Goal: Task Accomplishment & Management: Manage account settings

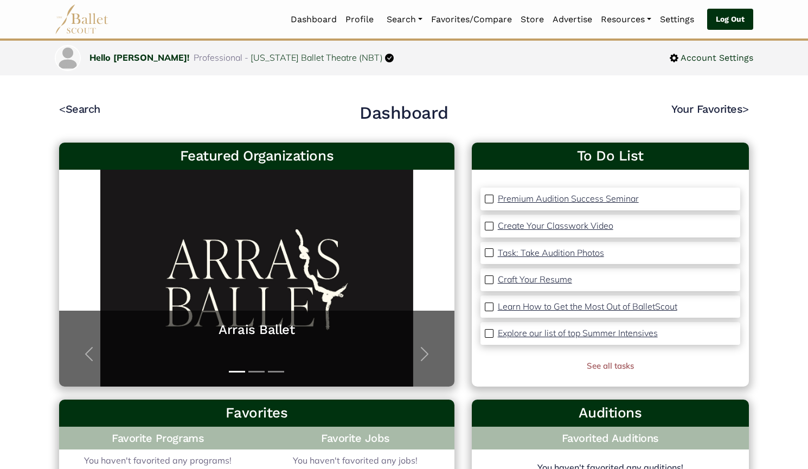
click at [729, 24] on link "Log Out" at bounding box center [730, 20] width 46 height 22
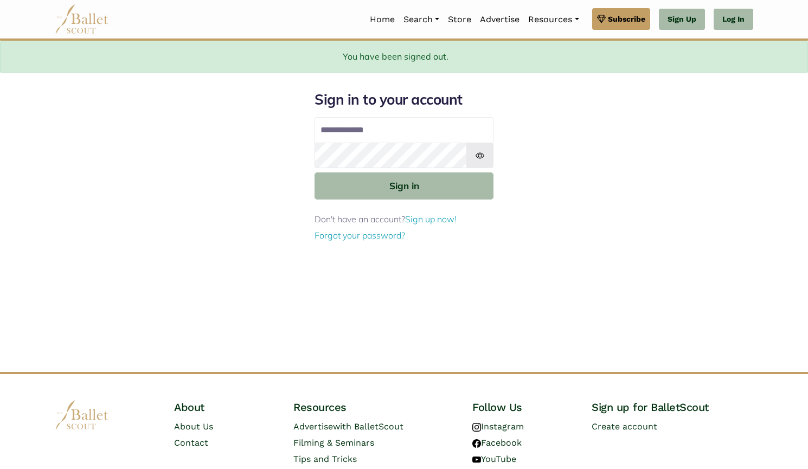
type input "**********"
click at [503, 15] on link "Advertise" at bounding box center [499, 19] width 48 height 23
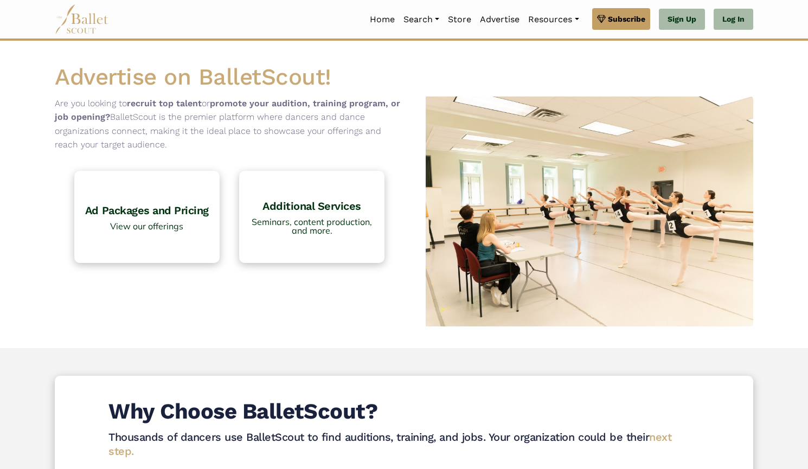
drag, startPoint x: 61, startPoint y: 77, endPoint x: 187, endPoint y: 149, distance: 144.7
click at [187, 149] on div "Advertise on BalletScout! Are you looking to recruit top talent or promote your…" at bounding box center [404, 194] width 716 height 264
copy div "Advertise on BalletScout! Are you looking to recruit top talent or promote your…"
click at [172, 227] on span "View our offerings" at bounding box center [147, 226] width 134 height 9
click at [187, 119] on p "Are you looking to recruit top talent or promote your audition, training progra…" at bounding box center [229, 124] width 349 height 55
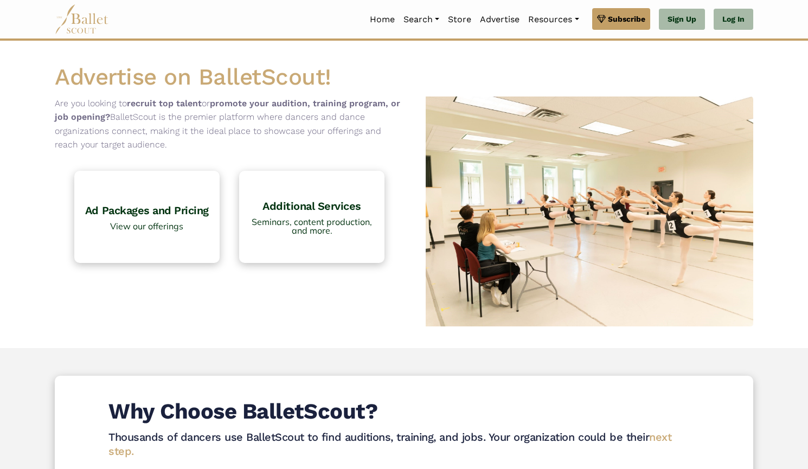
drag, startPoint x: 183, startPoint y: 145, endPoint x: 45, endPoint y: 104, distance: 144.3
copy p "Are you looking to recruit top talent or promote your audition, training progra…"
click at [298, 218] on span "Seminars, content production, and more." at bounding box center [312, 225] width 134 height 17
click at [168, 228] on span "View our offerings" at bounding box center [147, 226] width 134 height 9
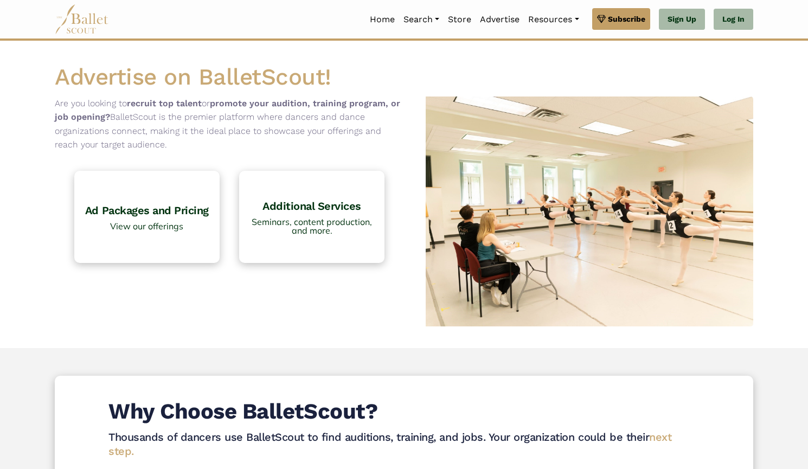
click at [308, 234] on span "Seminars, content production, and more." at bounding box center [312, 225] width 134 height 17
click at [243, 308] on div "Are you looking to recruit top talent or promote your audition, training progra…" at bounding box center [229, 212] width 349 height 230
click at [184, 217] on link "Ad Packages and Pricing View our offerings" at bounding box center [146, 217] width 145 height 92
click at [273, 213] on h4 "Additional Services" at bounding box center [312, 206] width 134 height 14
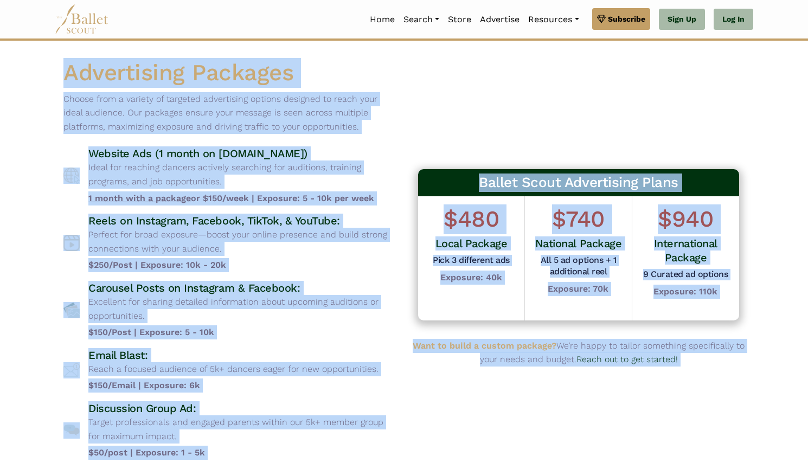
scroll to position [254, 0]
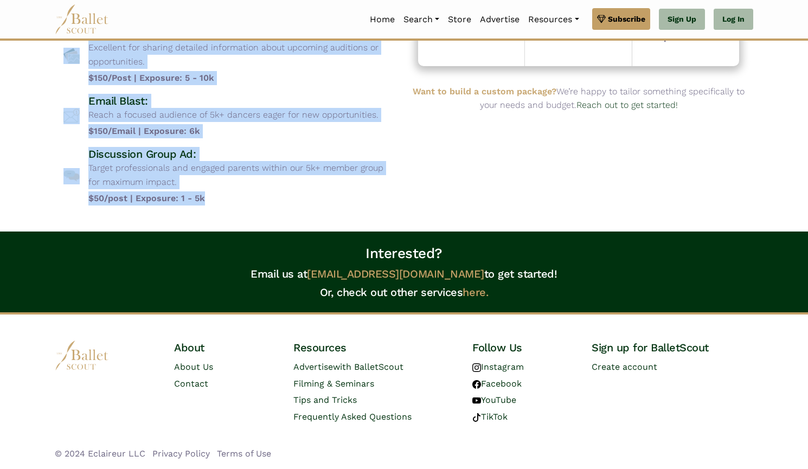
drag, startPoint x: 56, startPoint y: 71, endPoint x: 351, endPoint y: 203, distance: 323.5
click at [351, 203] on div "Advertising Packages Choose from a variety of targeted advertising options desi…" at bounding box center [229, 9] width 349 height 410
copy div "Loremipsumd Sitametc Adipis elit s doeiusm te incididu utlaboreetd magnaal enim…"
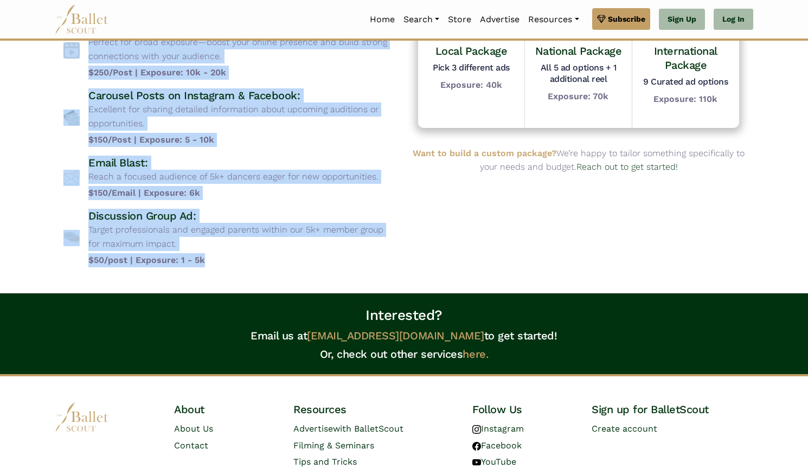
scroll to position [192, 0]
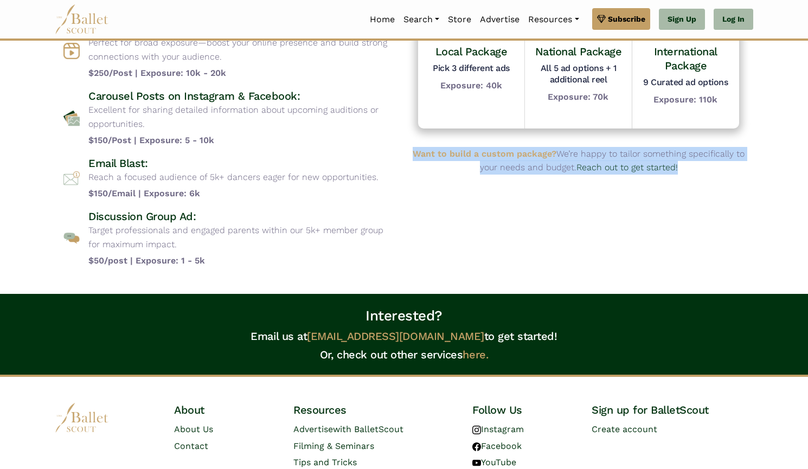
drag, startPoint x: 409, startPoint y: 153, endPoint x: 702, endPoint y: 190, distance: 294.6
click at [702, 190] on div "Ballet Scout Advertising Plans $480 Local Package Pick 3 different ads Exposure…" at bounding box center [578, 71] width 349 height 410
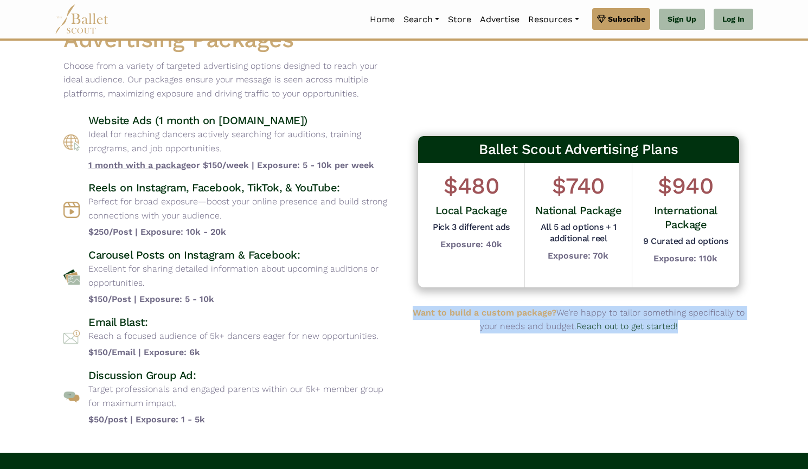
scroll to position [0, 0]
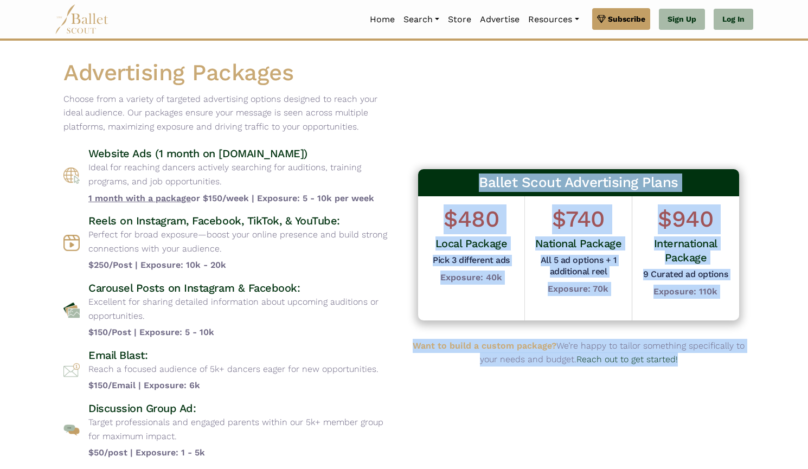
drag, startPoint x: 459, startPoint y: 179, endPoint x: 716, endPoint y: 359, distance: 314.1
click at [716, 359] on div "Ballet Scout Advertising Plans $480 Local Package Pick 3 different ads Exposure…" at bounding box center [578, 263] width 349 height 410
copy div "Ballet Scout Advertising Plans $480 Local Package Pick 3 different ads Exposure…"
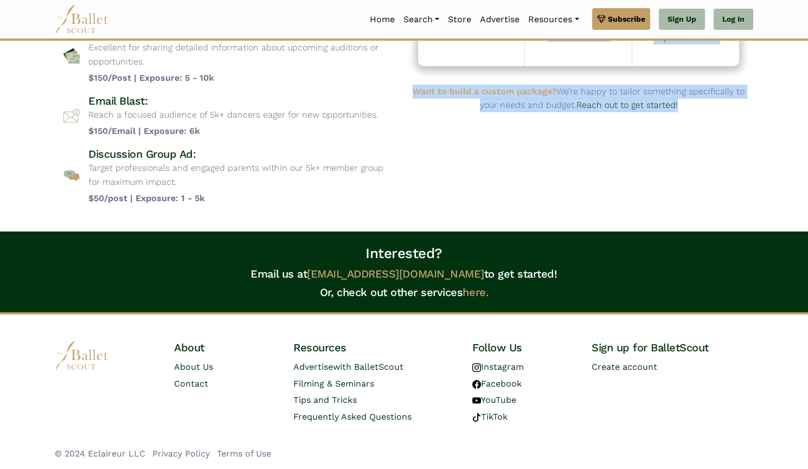
drag, startPoint x: 327, startPoint y: 251, endPoint x: 549, endPoint y: 267, distance: 221.8
click at [549, 267] on div "Interested? Email us at [EMAIL_ADDRESS][DOMAIN_NAME] to get started! Or, check …" at bounding box center [404, 272] width 808 height 81
copy div "Interested? Email us at [EMAIL_ADDRESS][DOMAIN_NAME] to get started!"
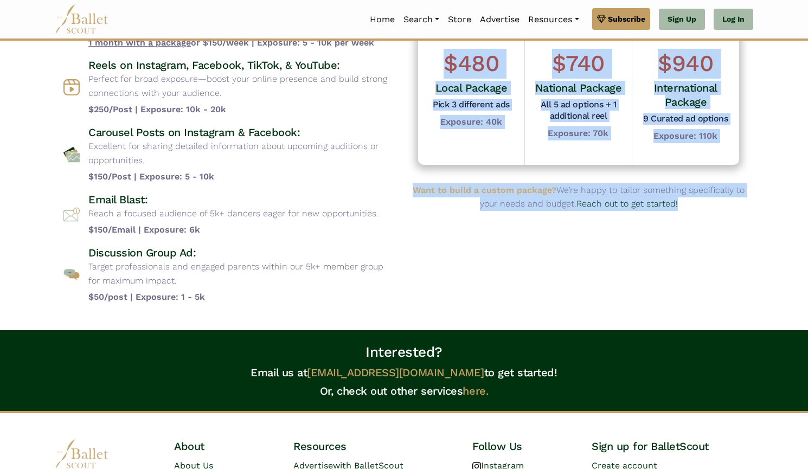
scroll to position [52, 0]
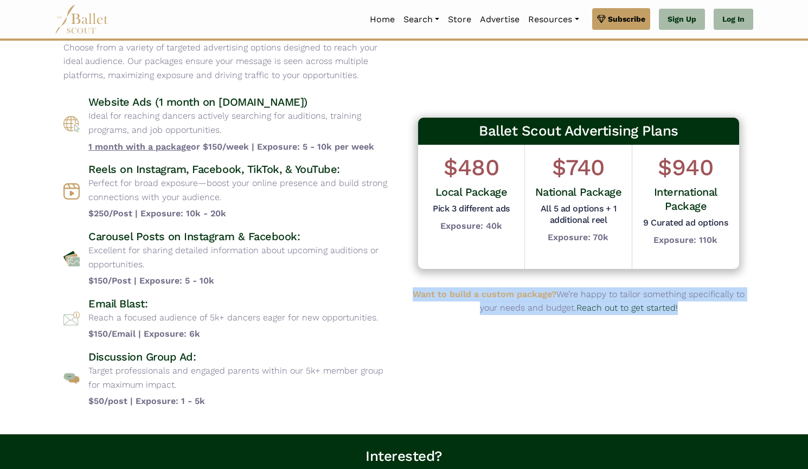
drag, startPoint x: 409, startPoint y: 294, endPoint x: 688, endPoint y: 318, distance: 280.3
click at [688, 318] on div "Ballet Scout Advertising Plans $480 Local Package Pick 3 different ads Exposure…" at bounding box center [578, 212] width 349 height 410
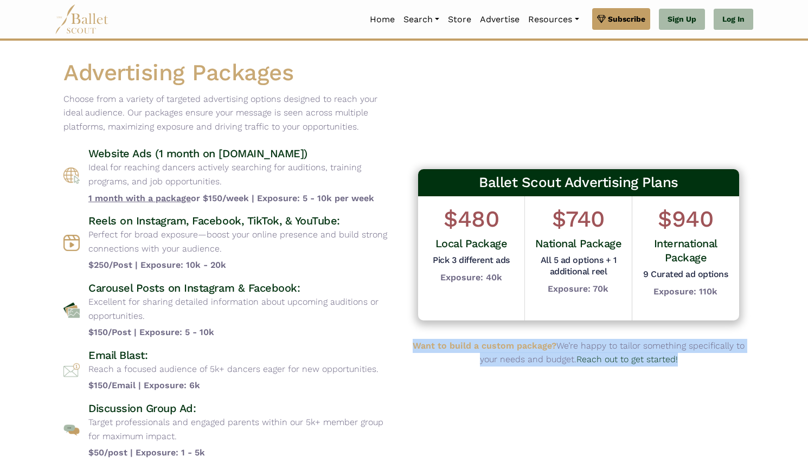
copy p "Want to build a custom package? We’re happy to tailor something specifically to…"
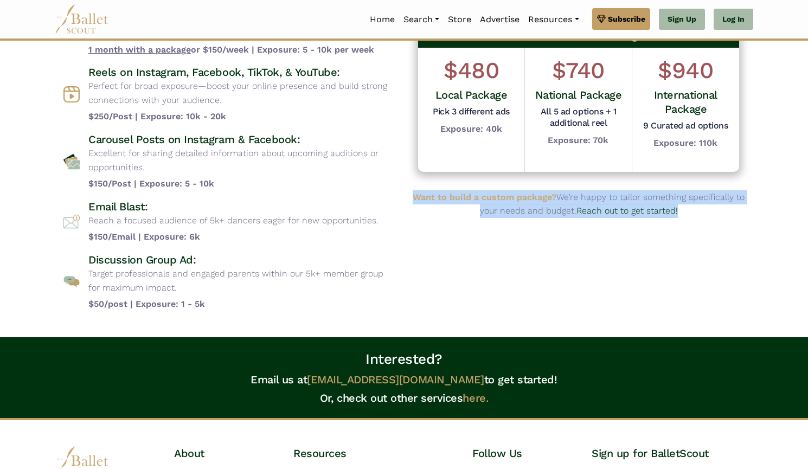
scroll to position [151, 0]
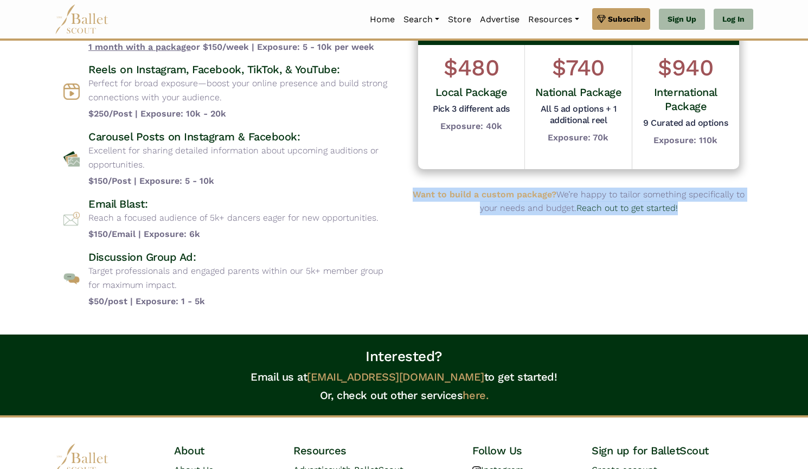
drag, startPoint x: 266, startPoint y: 376, endPoint x: 542, endPoint y: 377, distance: 275.4
click at [542, 377] on h4 "Email us at contact@balletscout.info to get started!" at bounding box center [403, 377] width 799 height 14
copy h4 "Email us at contact@balletscout.info to get started!"
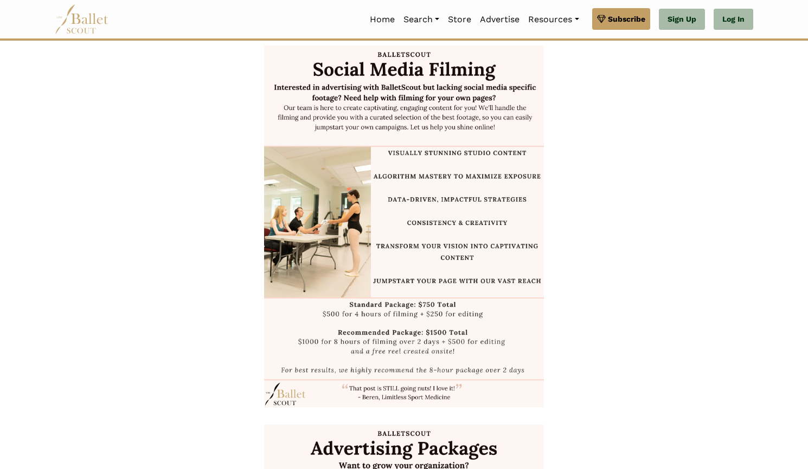
scroll to position [854, 0]
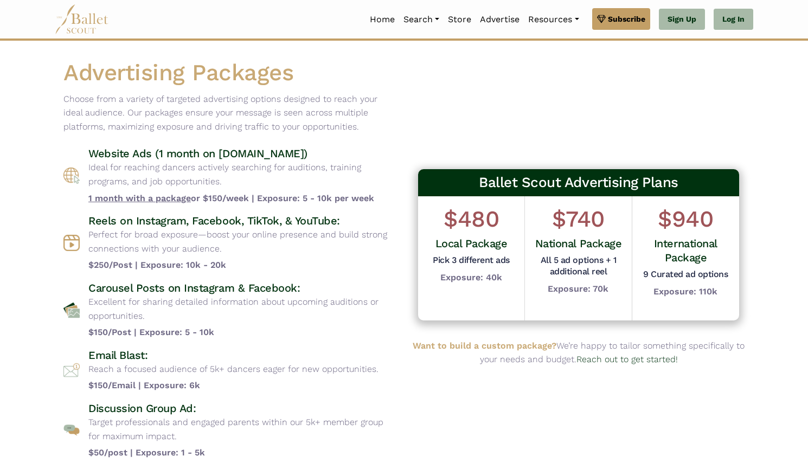
scroll to position [254, 0]
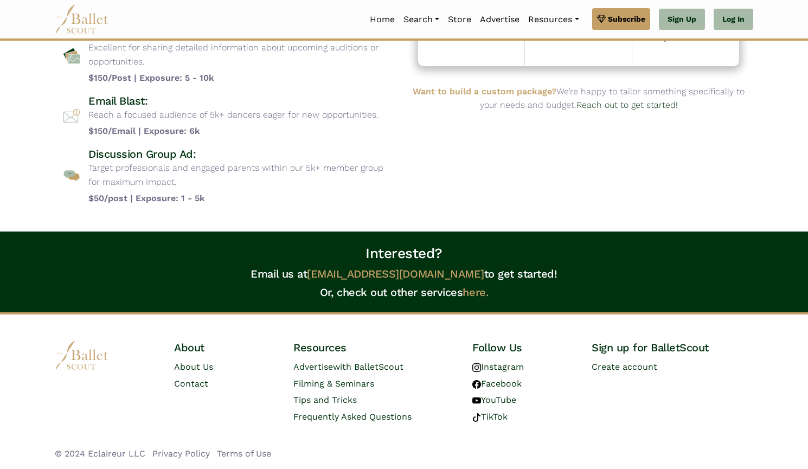
drag, startPoint x: 348, startPoint y: 243, endPoint x: 549, endPoint y: 266, distance: 201.9
click at [549, 266] on div "Interested? Email us at [EMAIL_ADDRESS][DOMAIN_NAME] to get started! Or, check …" at bounding box center [404, 272] width 808 height 81
copy div "Interested? Email us at [EMAIL_ADDRESS][DOMAIN_NAME] to get started!"
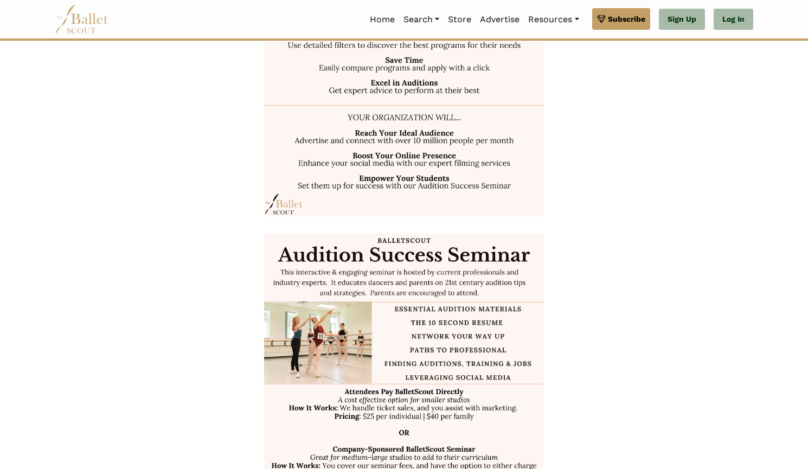
scroll to position [335, 0]
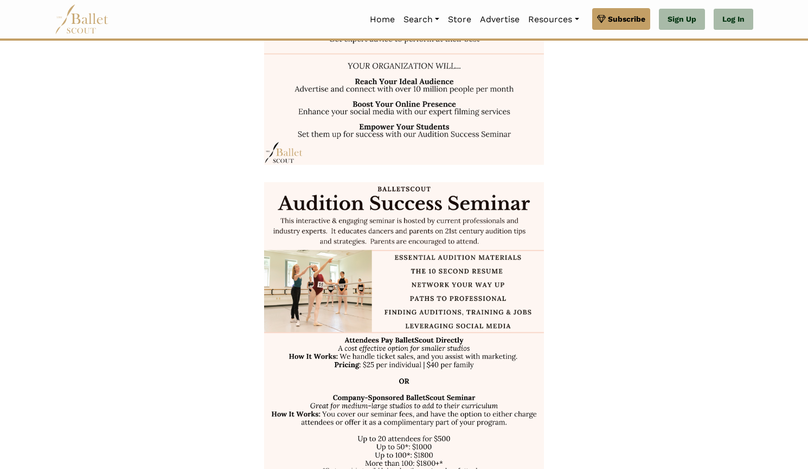
click at [407, 295] on img at bounding box center [403, 363] width 279 height 362
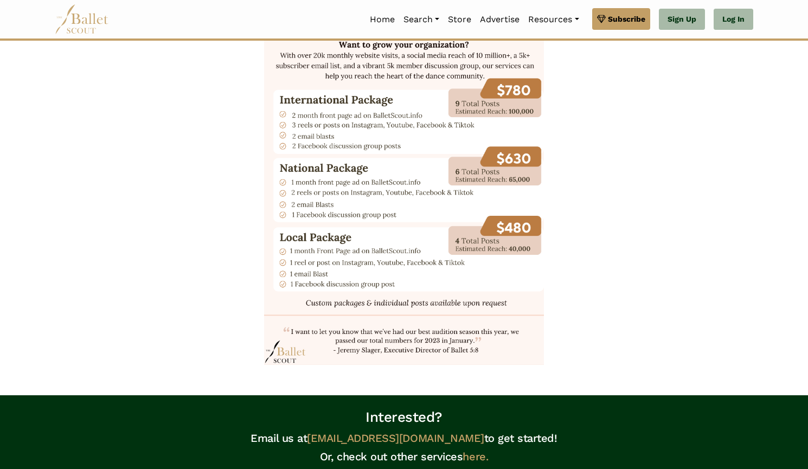
scroll to position [1269, 0]
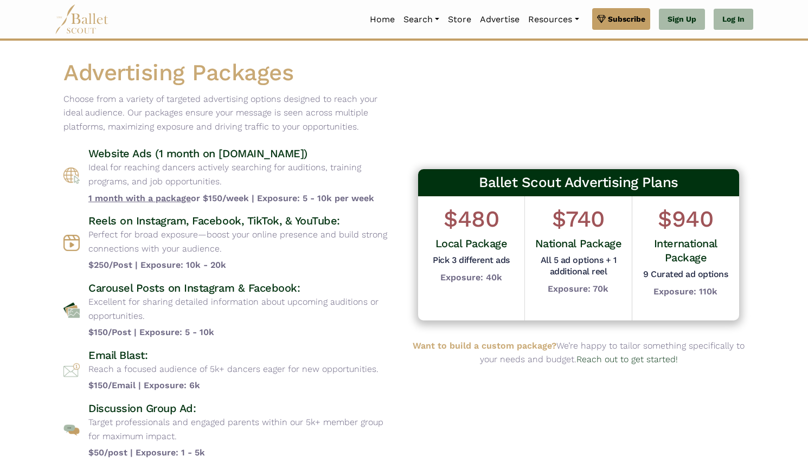
drag, startPoint x: 64, startPoint y: 97, endPoint x: 329, endPoint y: 125, distance: 266.0
click at [329, 125] on p "Choose from a variety of targeted advertising options designed to reach your id…" at bounding box center [229, 113] width 332 height 42
copy p "Choose from a variety of targeted advertising options designed to reach your id…"
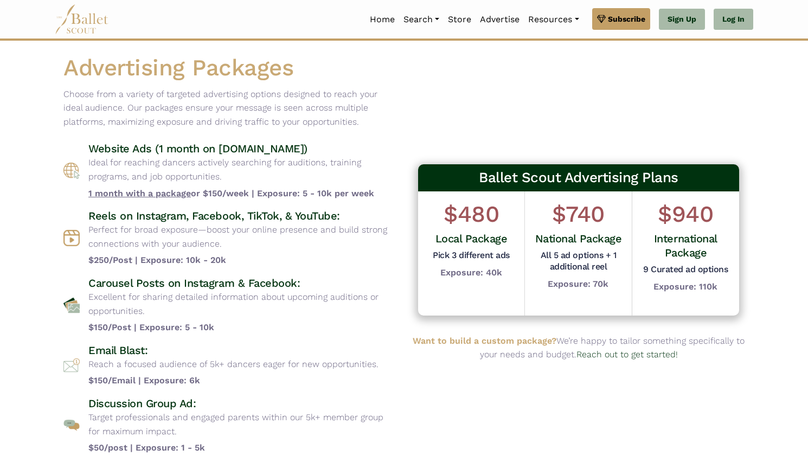
drag, startPoint x: 89, startPoint y: 162, endPoint x: 224, endPoint y: 182, distance: 137.0
click at [224, 182] on p "Ideal for reaching dancers actively searching for auditions, training programs,…" at bounding box center [241, 170] width 307 height 28
copy p "Ideal for reaching dancers actively searching for auditions, training programs,…"
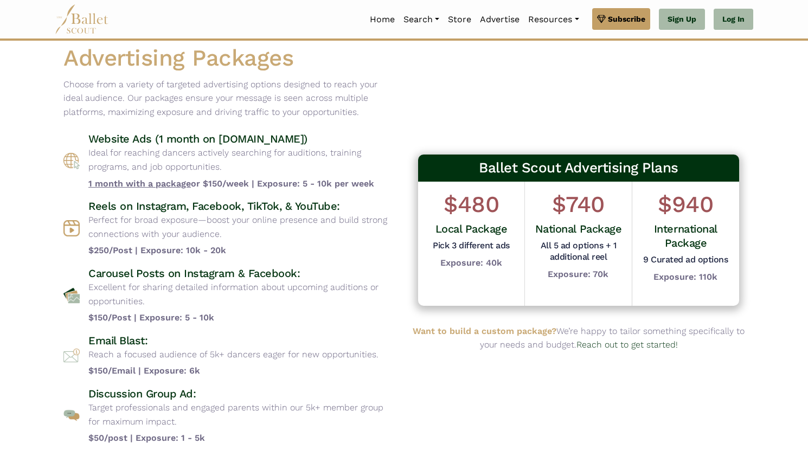
drag, startPoint x: 88, startPoint y: 219, endPoint x: 234, endPoint y: 230, distance: 146.8
click at [234, 230] on div "Reels on Instagram, Facebook, TikTok, & YouTube: Perfect for broad exposure—boo…" at bounding box center [229, 228] width 332 height 59
copy p "Perfect for broad exposure—boost your online presence and build strong connecti…"
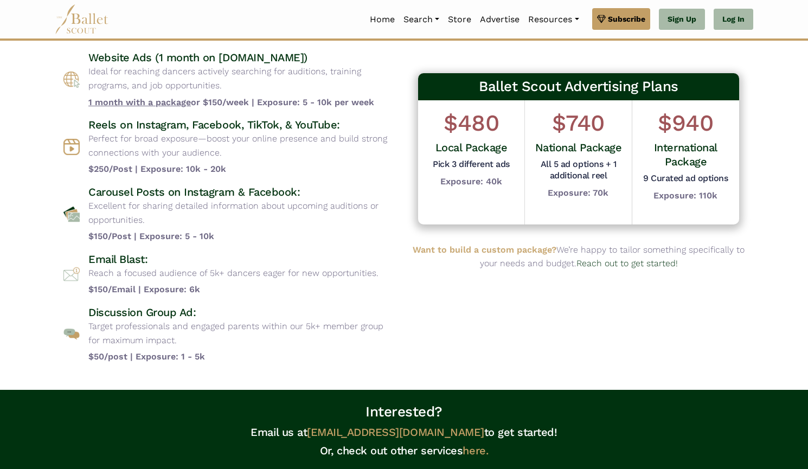
scroll to position [97, 0]
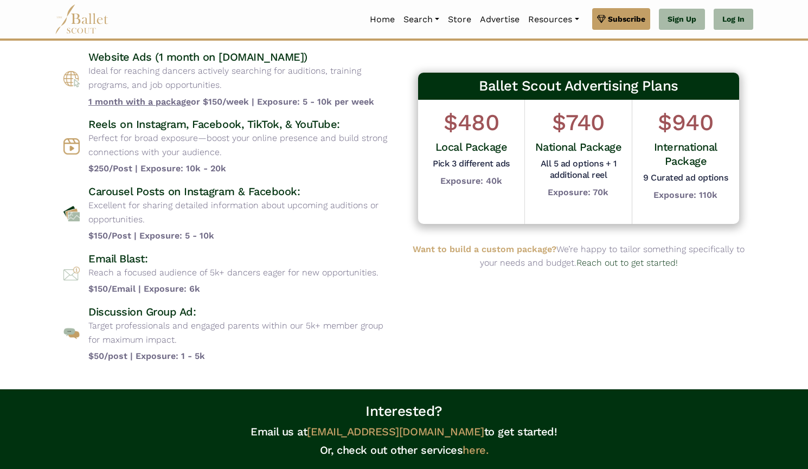
drag, startPoint x: 151, startPoint y: 220, endPoint x: 87, endPoint y: 203, distance: 66.1
click at [87, 203] on div "Carousel Posts on Instagram & Facebook: Excellent for sharing detailed informat…" at bounding box center [229, 213] width 332 height 59
copy p "Excellent for sharing detailed information about upcoming auditions or opportun…"
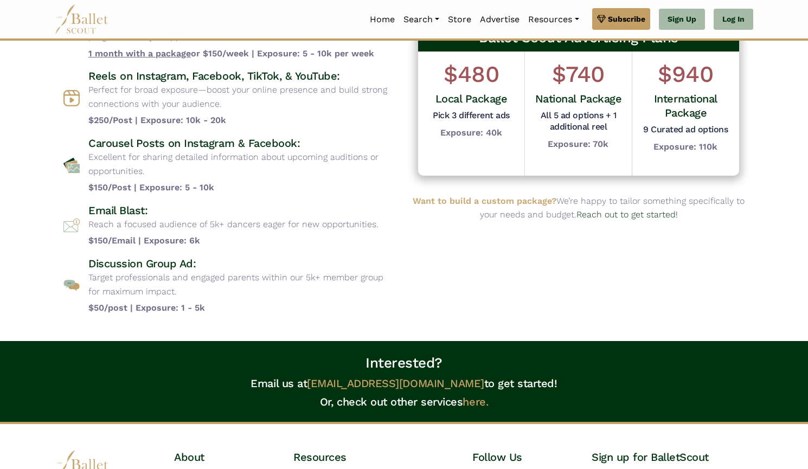
scroll to position [150, 0]
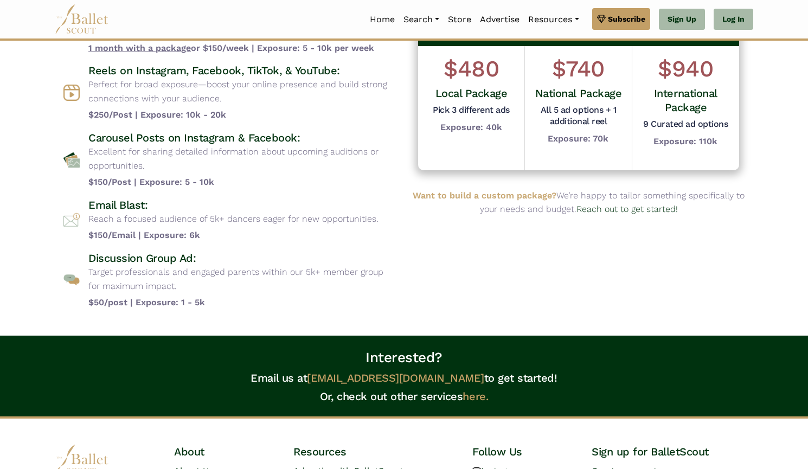
drag, startPoint x: 88, startPoint y: 217, endPoint x: 387, endPoint y: 224, distance: 298.8
click at [387, 224] on div "Email Blast: Reach a focused audience of 5k+ dancers eager for new opportunitie…" at bounding box center [229, 220] width 332 height 44
copy p "Reach a focused audience of 5k+ dancers eager for new opportunities."
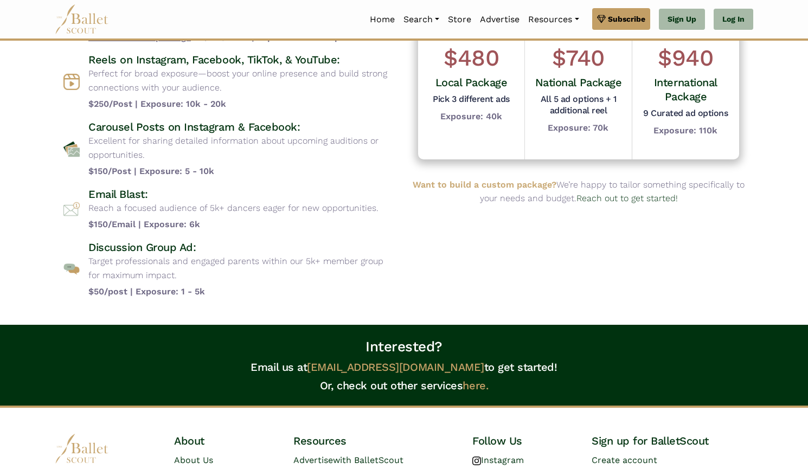
scroll to position [163, 0]
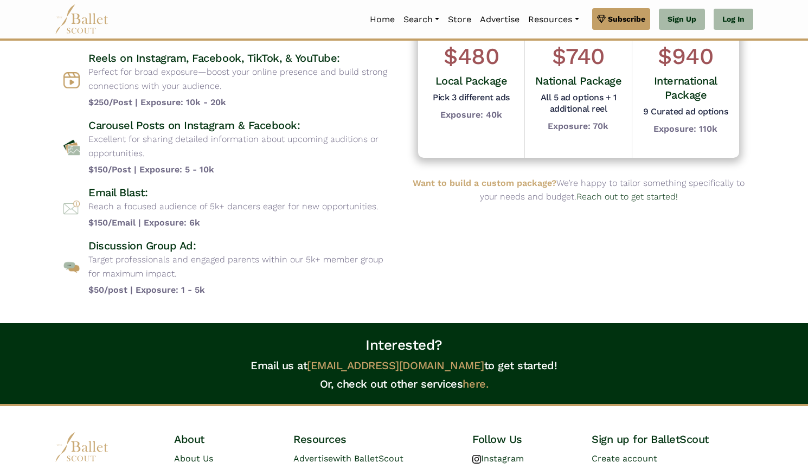
drag, startPoint x: 88, startPoint y: 261, endPoint x: 174, endPoint y: 275, distance: 87.3
click at [174, 275] on div "Discussion Group Ad: Target professionals and engaged parents within our 5k+ me…" at bounding box center [229, 268] width 332 height 59
copy p "Target professionals and engaged parents within our 5k+ member group for maximu…"
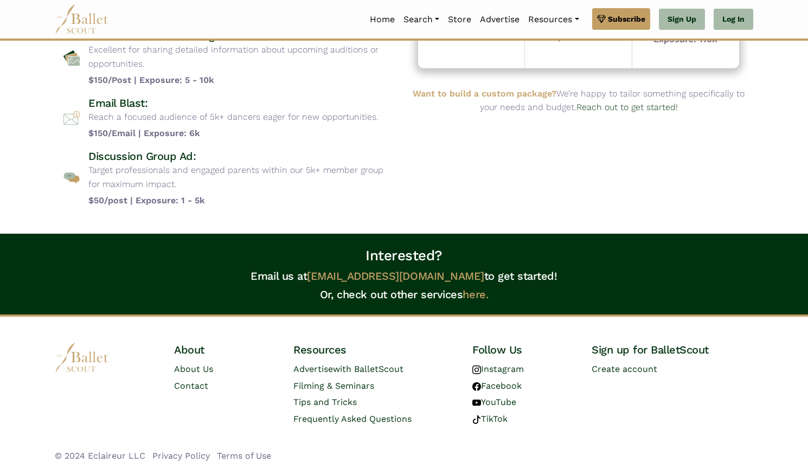
scroll to position [0, 0]
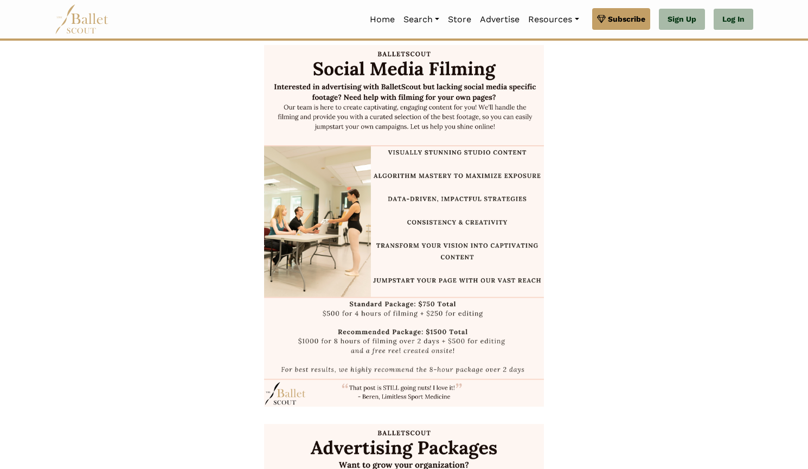
scroll to position [852, 0]
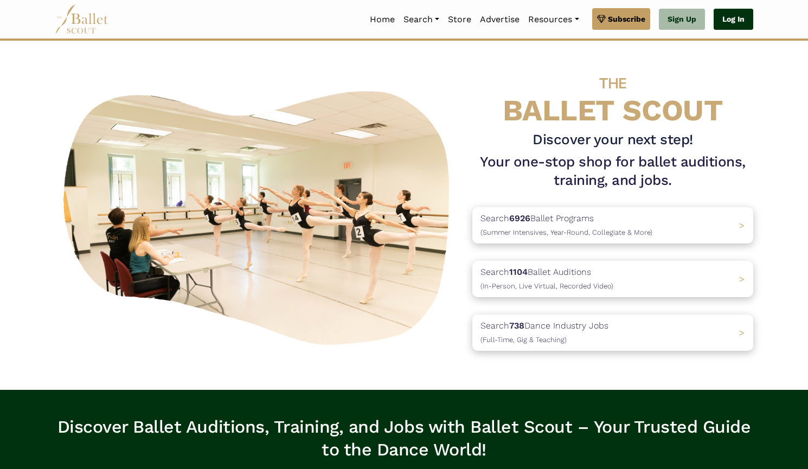
click at [737, 23] on link "Log In" at bounding box center [733, 20] width 40 height 22
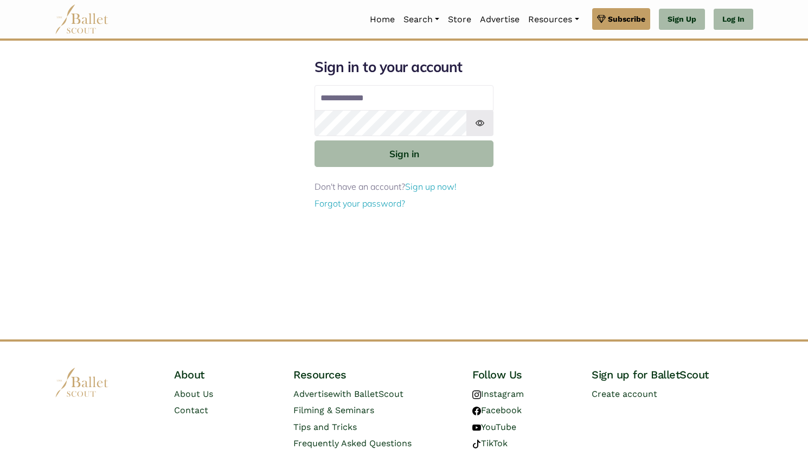
type input "**********"
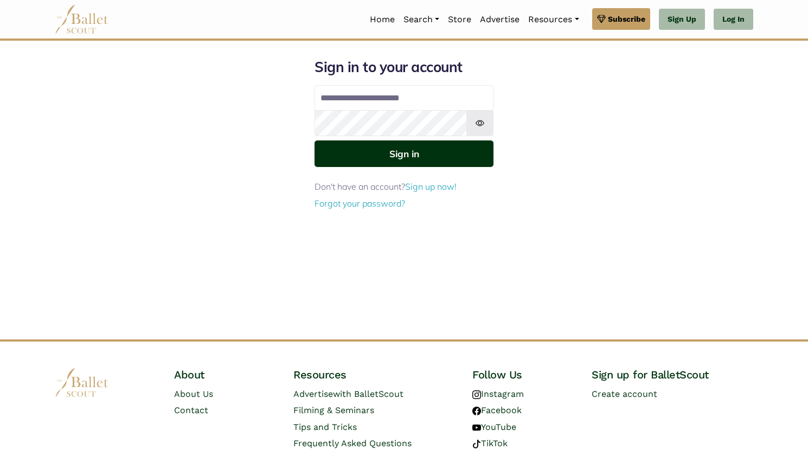
click at [472, 147] on button "Sign in" at bounding box center [403, 153] width 179 height 27
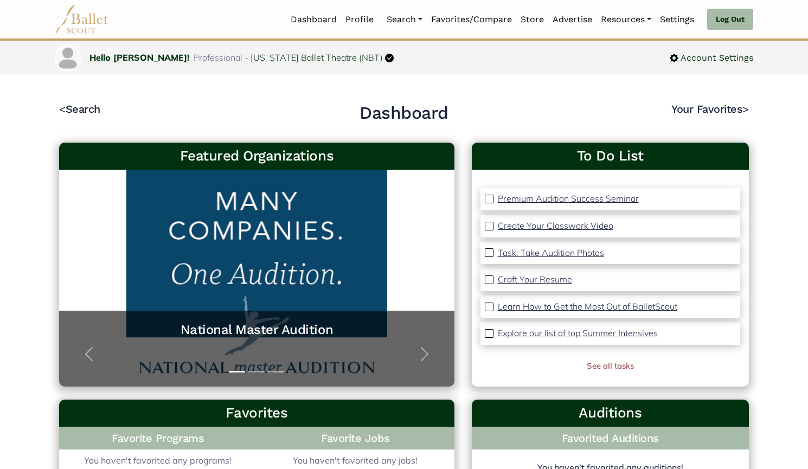
click at [407, 64] on link "Programs" at bounding box center [434, 72] width 104 height 17
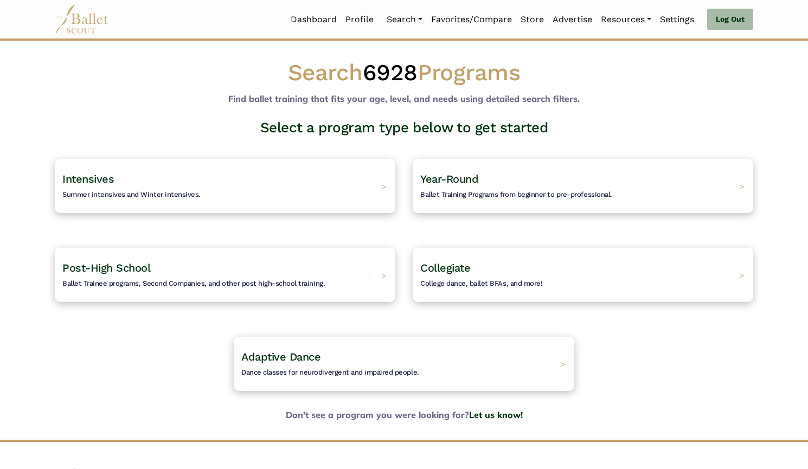
click at [160, 263] on h4 "Post-High School Ballet Trainee programs, Second Companies, and other post high…" at bounding box center [193, 275] width 262 height 28
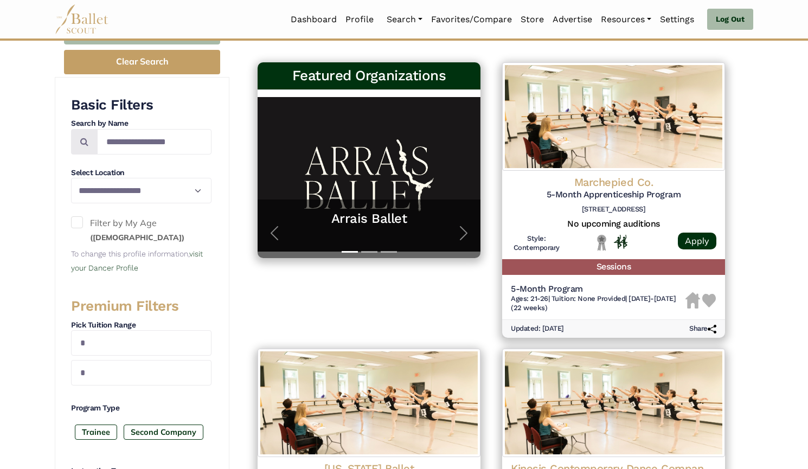
scroll to position [33, 0]
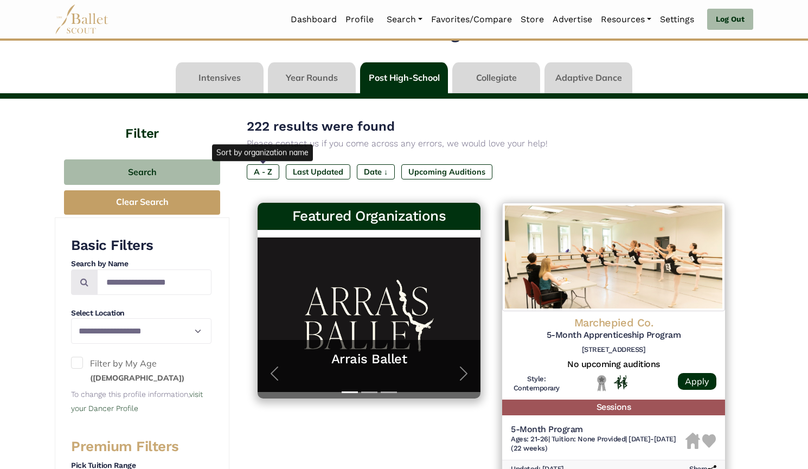
click at [274, 171] on label "A - Z" at bounding box center [263, 171] width 33 height 15
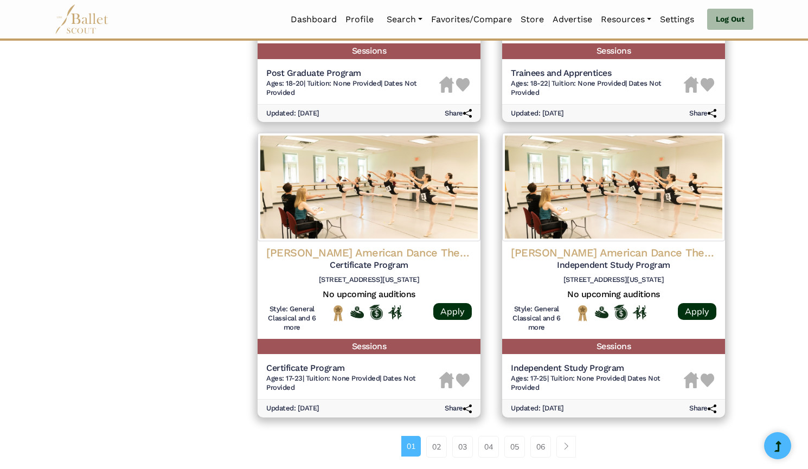
scroll to position [1465, 0]
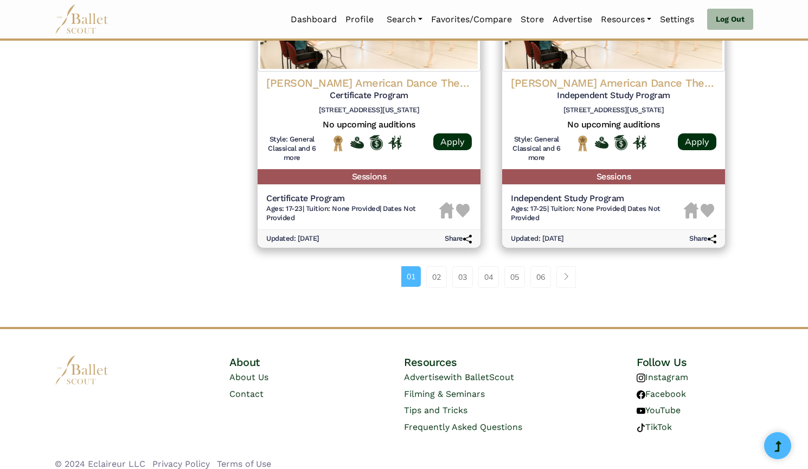
click at [543, 266] on link "06" at bounding box center [540, 277] width 21 height 22
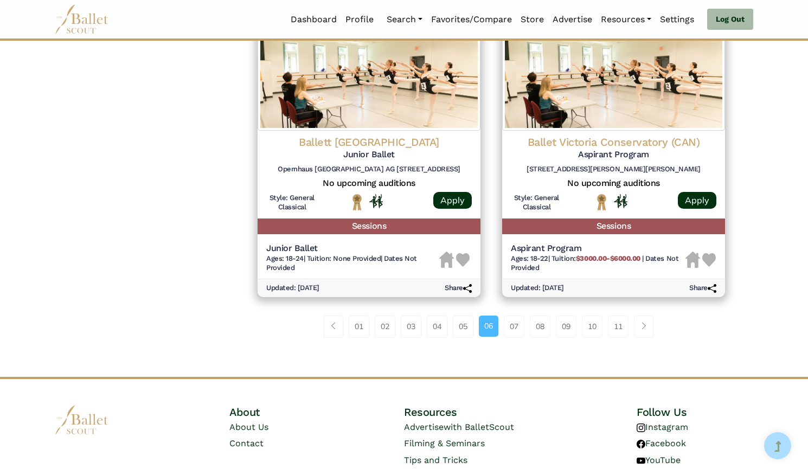
scroll to position [1447, 0]
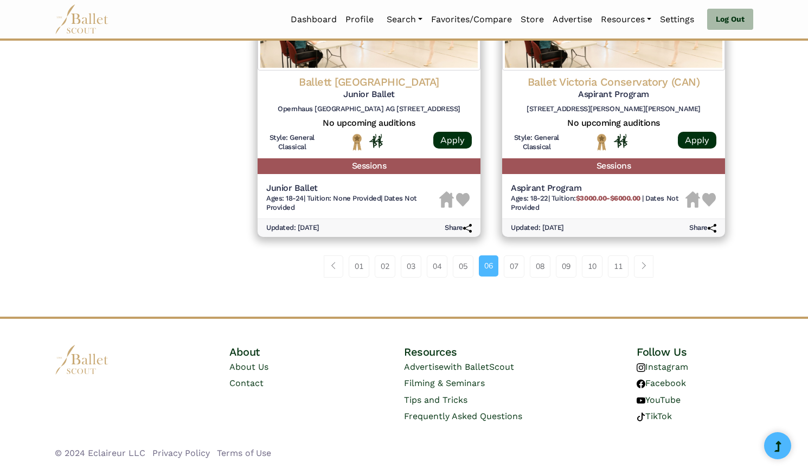
click at [616, 269] on link "11" at bounding box center [618, 266] width 21 height 22
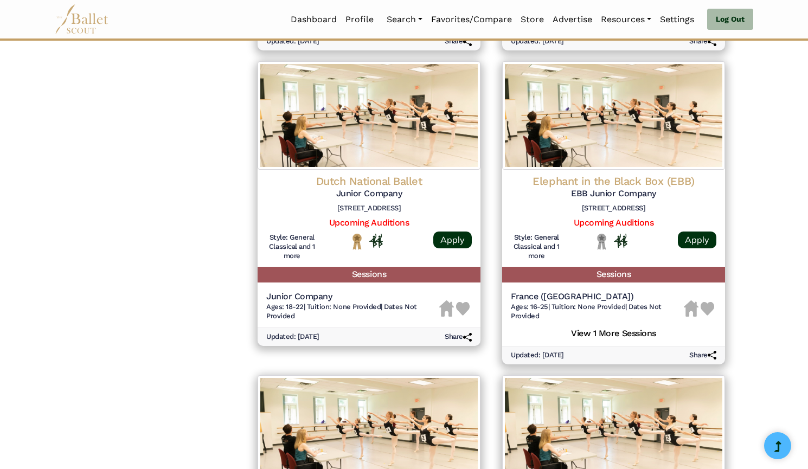
scroll to position [1054, 0]
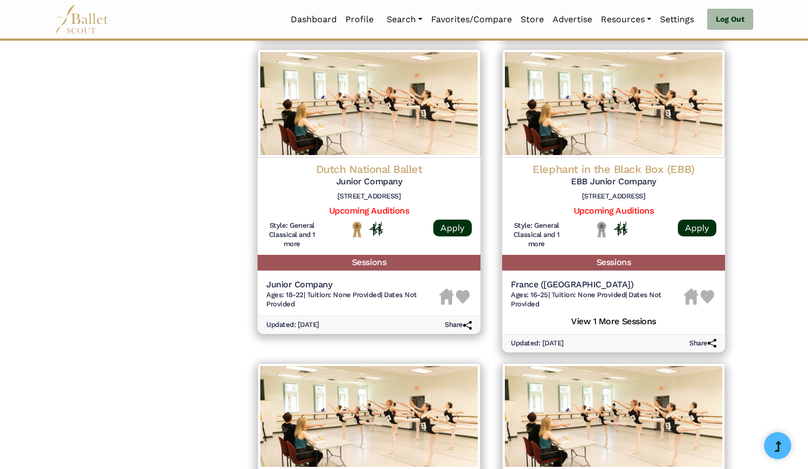
click at [603, 138] on img at bounding box center [613, 103] width 223 height 108
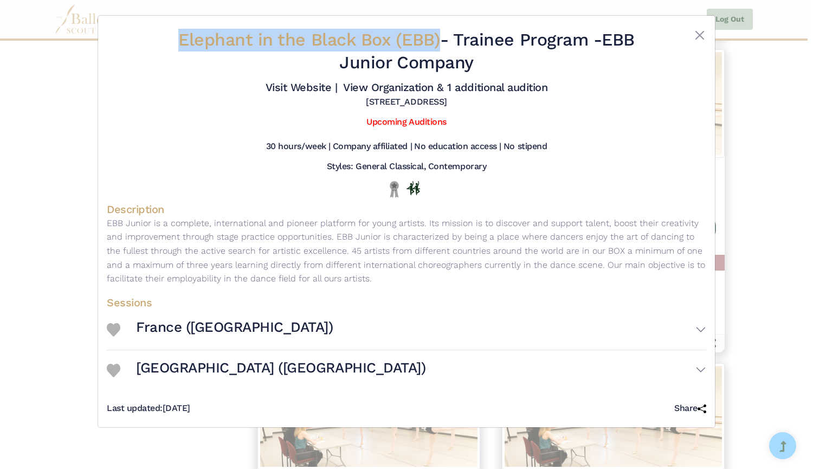
drag, startPoint x: 160, startPoint y: 49, endPoint x: 434, endPoint y: 30, distance: 275.0
click at [434, 30] on h2 "Elephant in the Black Box (EBB) - Trainee Program - EBB Junior Company" at bounding box center [407, 51] width 500 height 45
copy span "Elephant in the Black Box (EBB)"
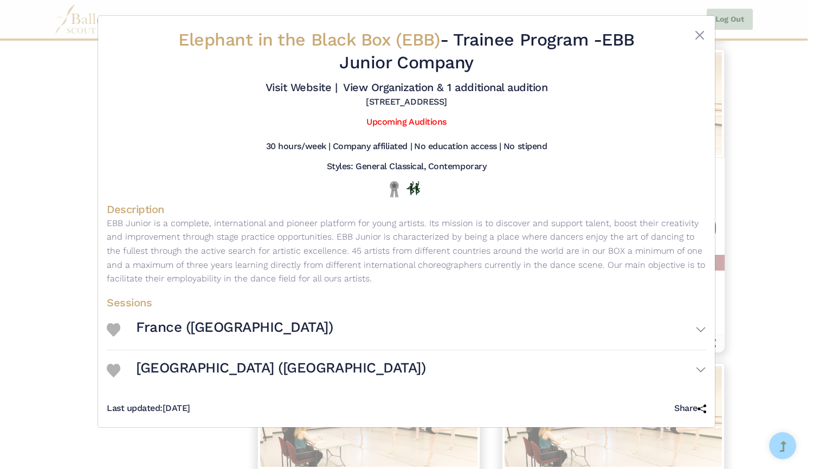
click at [74, 217] on div "Elephant in the Black Box (EBB) - Trainee Program - EBB Junior Company Visit We…" at bounding box center [406, 234] width 813 height 469
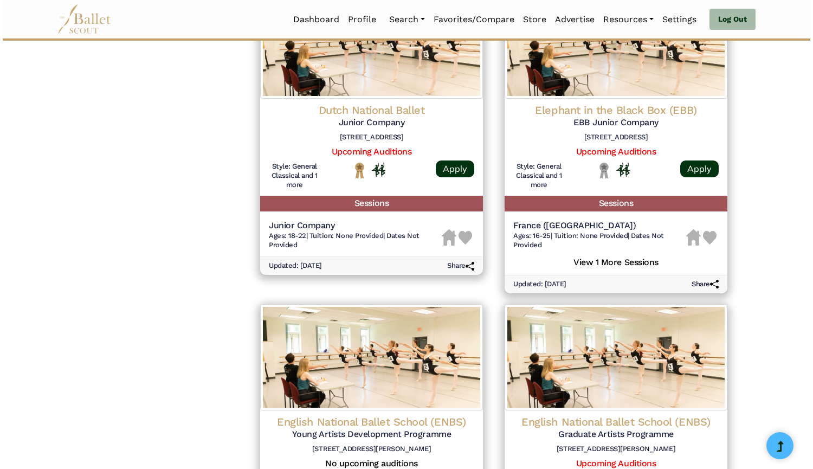
scroll to position [1106, 0]
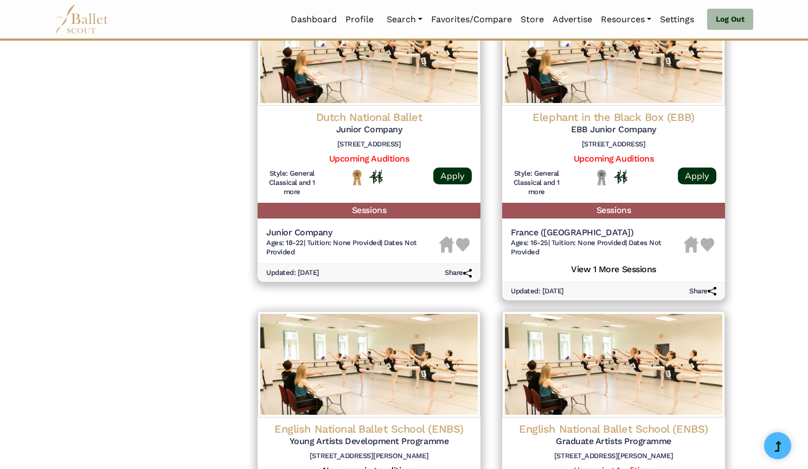
click at [606, 92] on img at bounding box center [613, 51] width 223 height 108
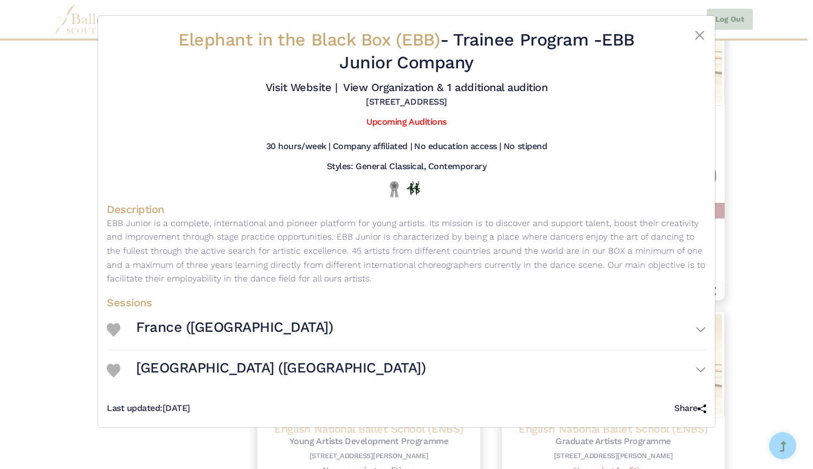
click at [293, 86] on link "Visit Website |" at bounding box center [302, 87] width 72 height 13
click at [369, 87] on link "View Organization & 1 additional audition" at bounding box center [445, 87] width 204 height 13
drag, startPoint x: 609, startPoint y: 40, endPoint x: 629, endPoint y: 61, distance: 29.1
click at [629, 61] on h2 "Elephant in the Black Box (EBB) - Trainee Program - EBB Junior Company" at bounding box center [407, 51] width 500 height 45
copy h2 "EBB Junior Company"
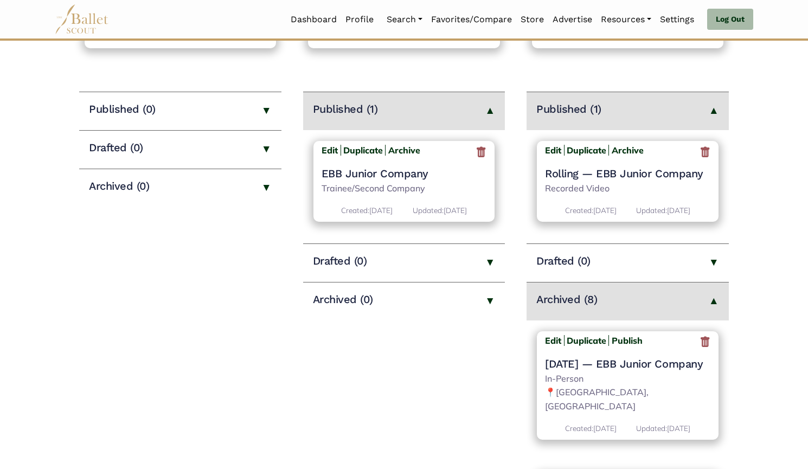
scroll to position [122, 0]
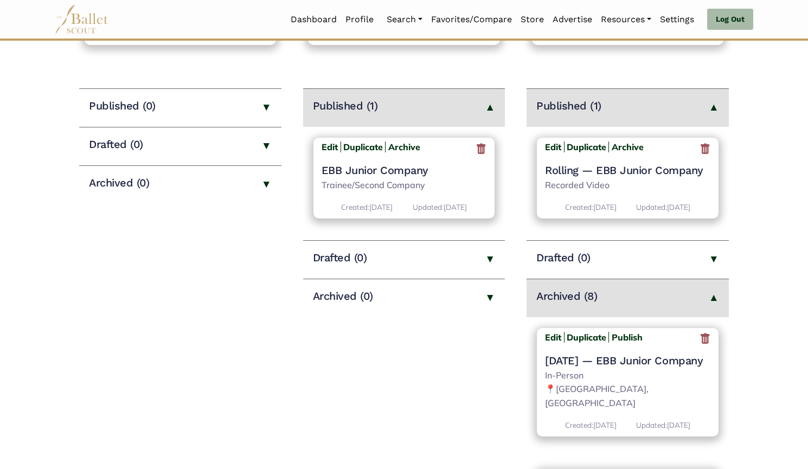
click at [701, 339] on icon at bounding box center [704, 339] width 11 height 14
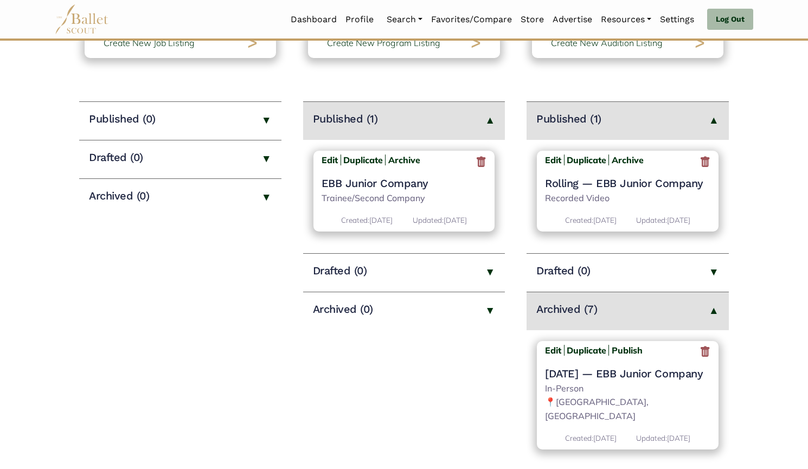
scroll to position [111, 0]
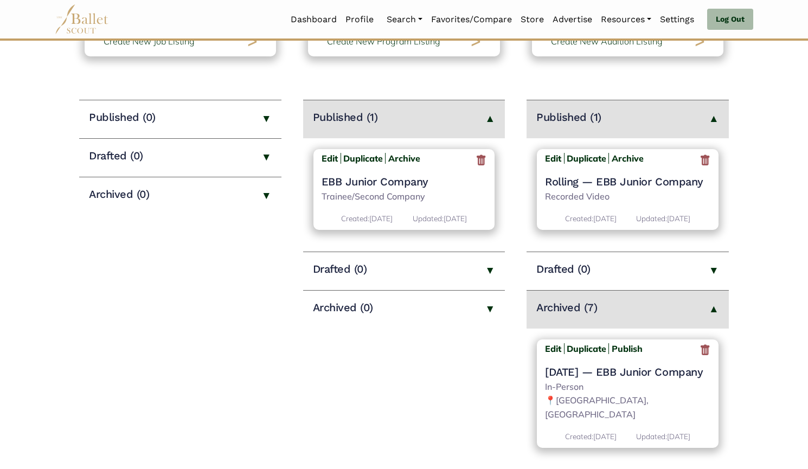
click at [699, 352] on icon at bounding box center [704, 351] width 11 height 14
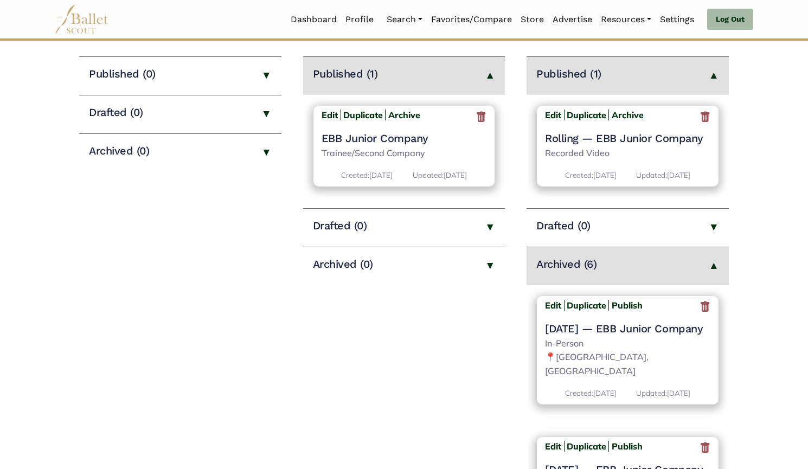
scroll to position [164, 0]
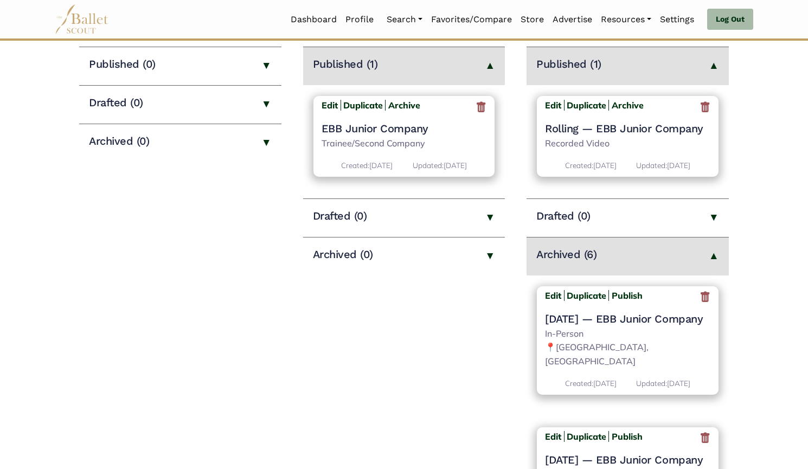
click at [699, 298] on icon at bounding box center [704, 298] width 11 height 14
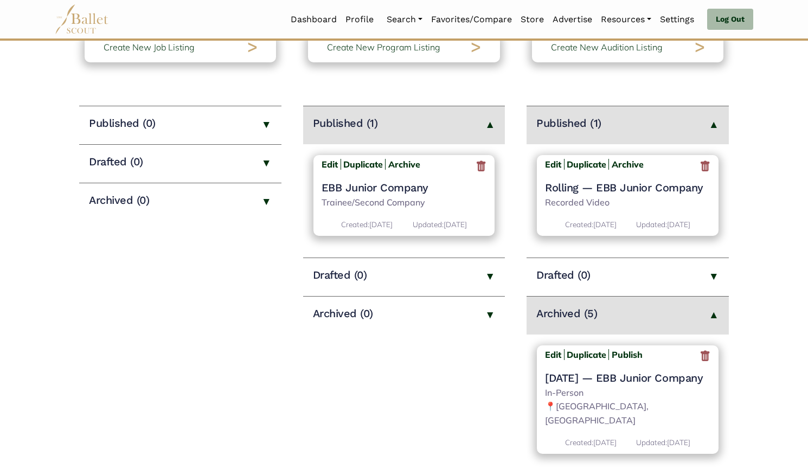
scroll to position [104, 0]
click at [700, 358] on icon at bounding box center [704, 357] width 11 height 14
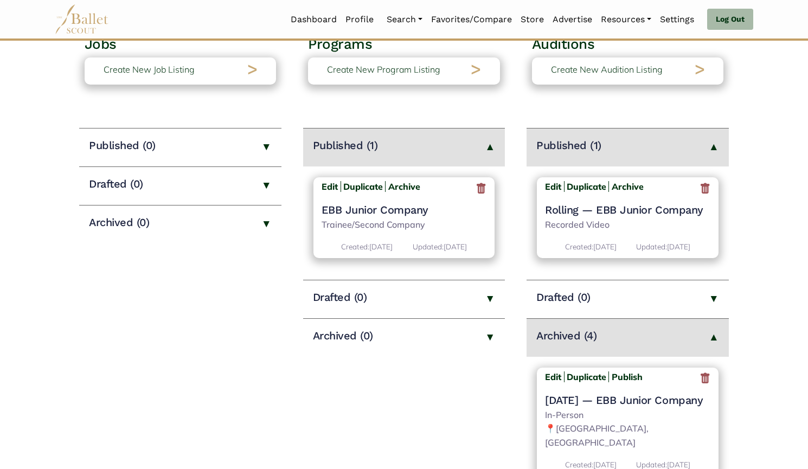
scroll to position [83, 0]
click at [699, 378] on icon at bounding box center [704, 378] width 11 height 14
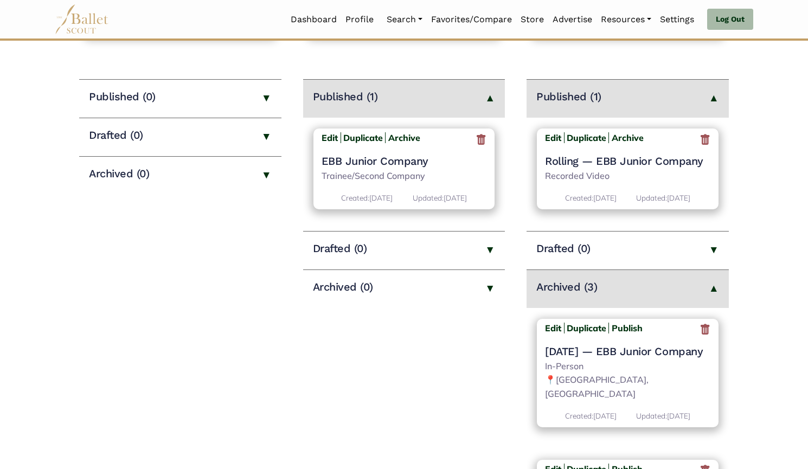
scroll to position [140, 0]
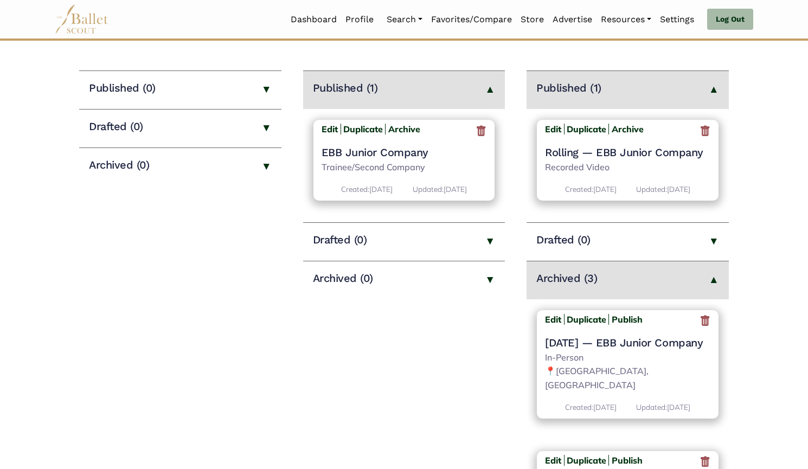
click at [700, 324] on icon at bounding box center [704, 321] width 11 height 14
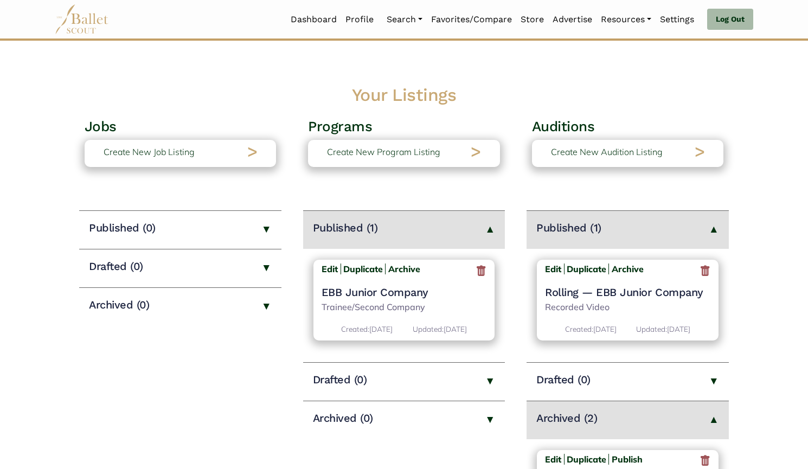
scroll to position [199, 0]
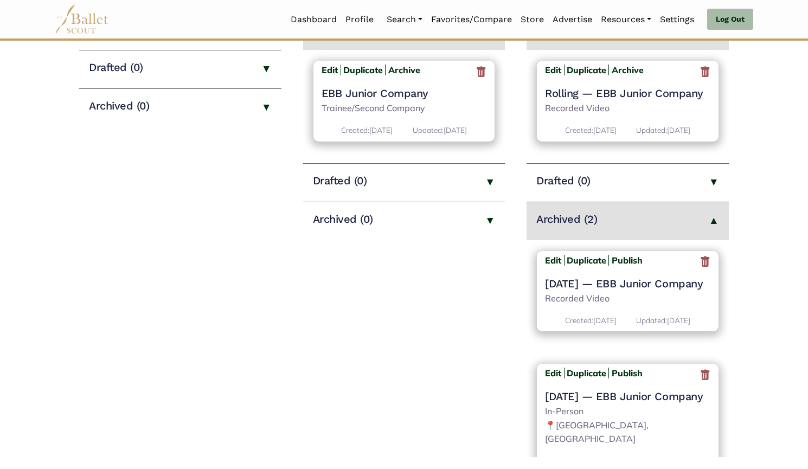
click at [699, 261] on icon at bounding box center [704, 262] width 11 height 14
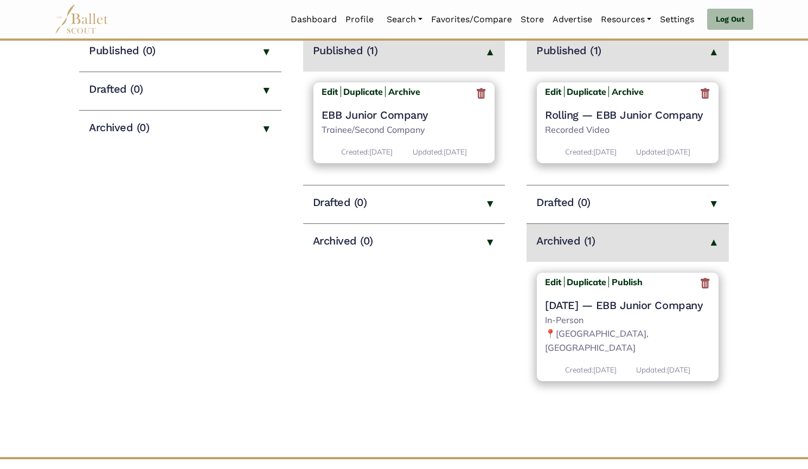
scroll to position [217, 0]
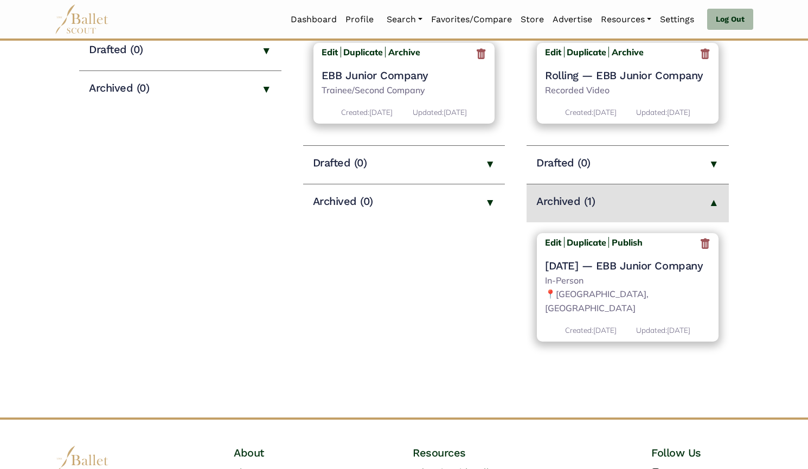
click at [702, 245] on icon at bounding box center [704, 244] width 11 height 14
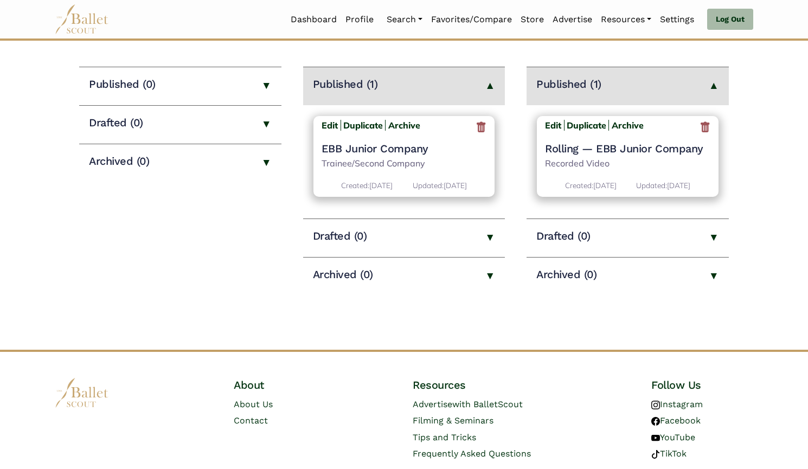
scroll to position [144, 0]
click at [371, 151] on h4 "EBB Junior Company" at bounding box center [404, 148] width 165 height 14
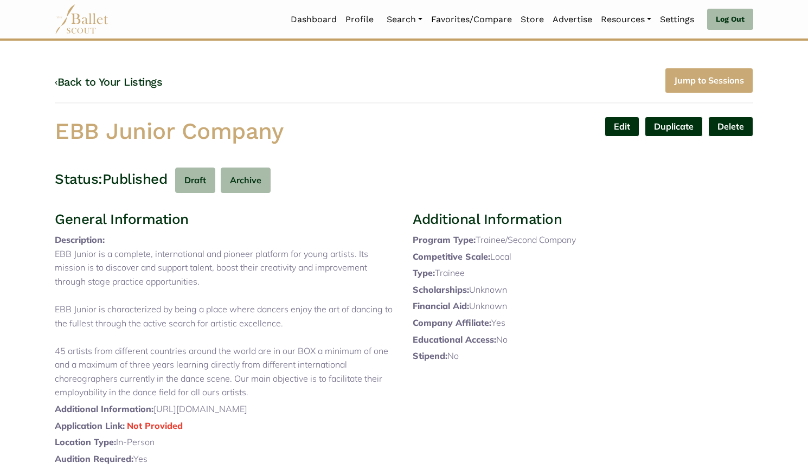
click at [607, 130] on link "Edit" at bounding box center [622, 127] width 35 height 20
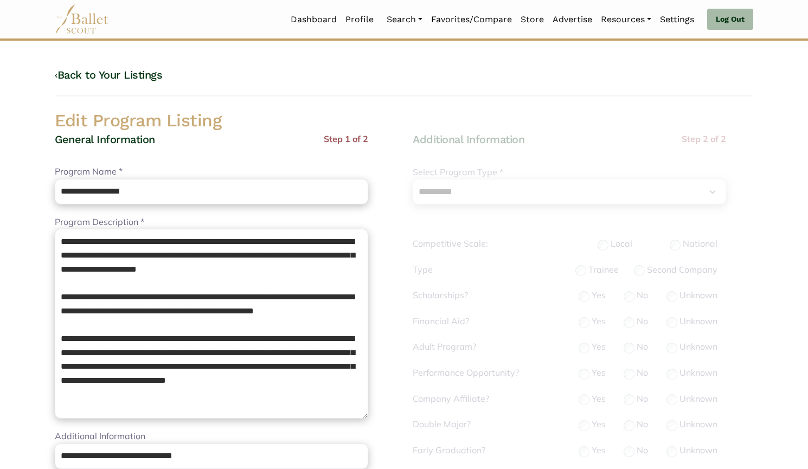
select select "**"
select select "*"
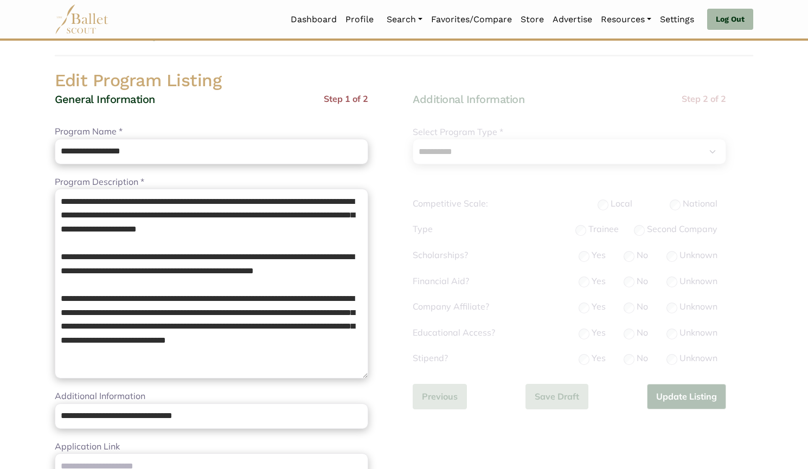
scroll to position [40, 0]
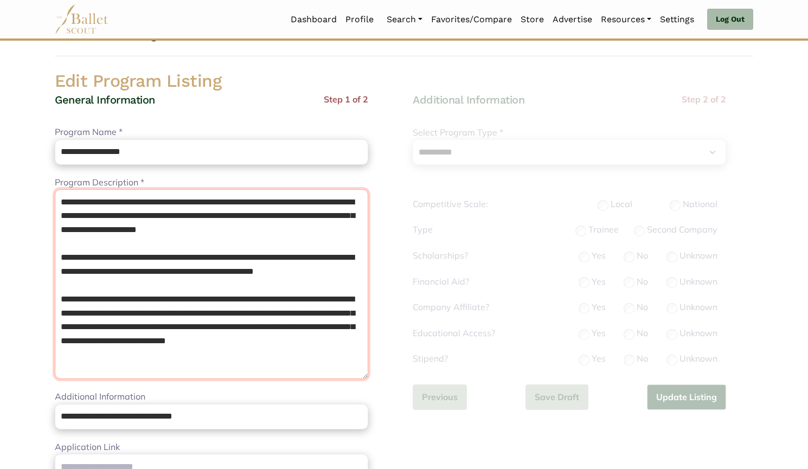
drag, startPoint x: 115, startPoint y: 300, endPoint x: 50, endPoint y: 205, distance: 114.7
click at [50, 205] on div "**********" at bounding box center [225, 464] width 358 height 742
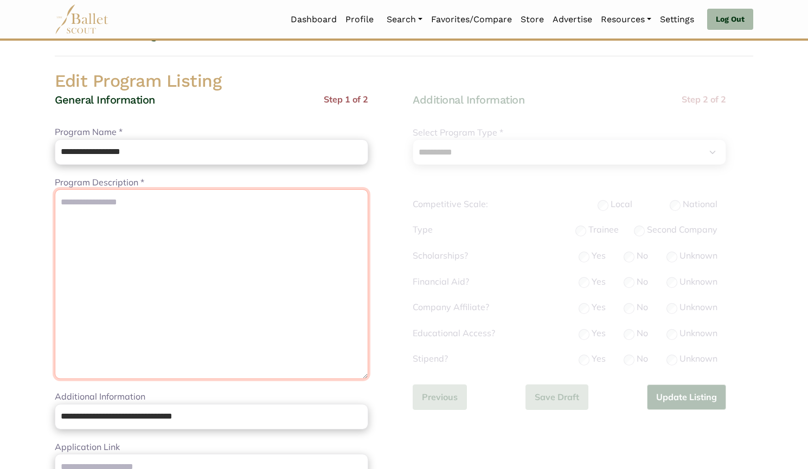
paste textarea "**********"
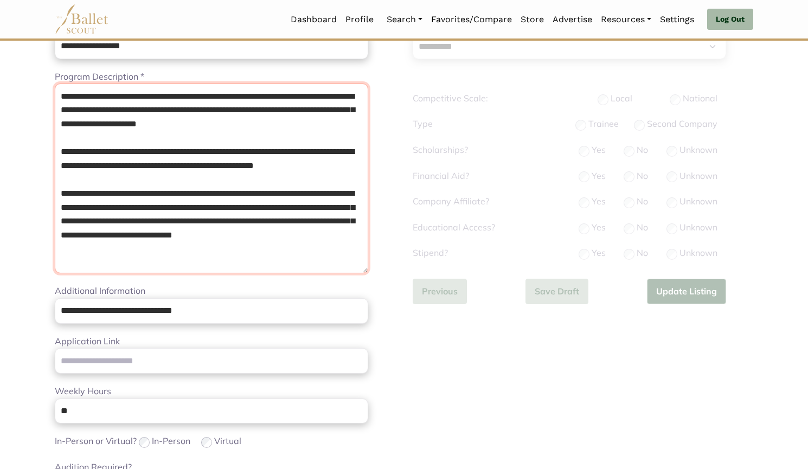
scroll to position [146, 0]
type textarea "**********"
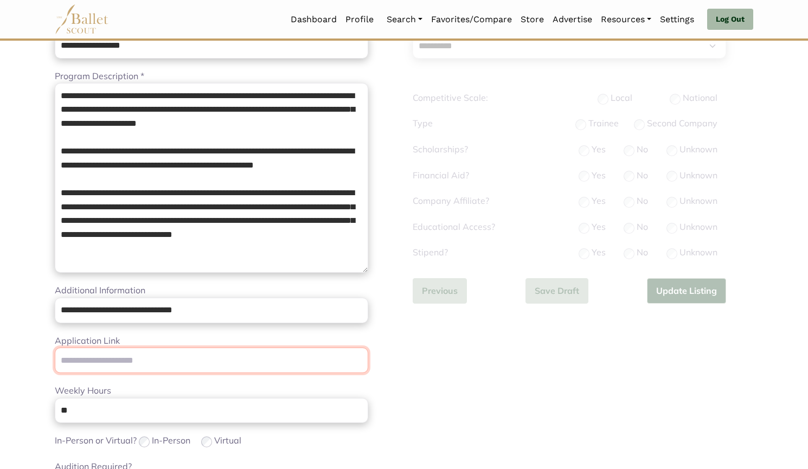
click at [145, 357] on input "Application Link" at bounding box center [211, 360] width 313 height 25
paste input "**********"
type input "**********"
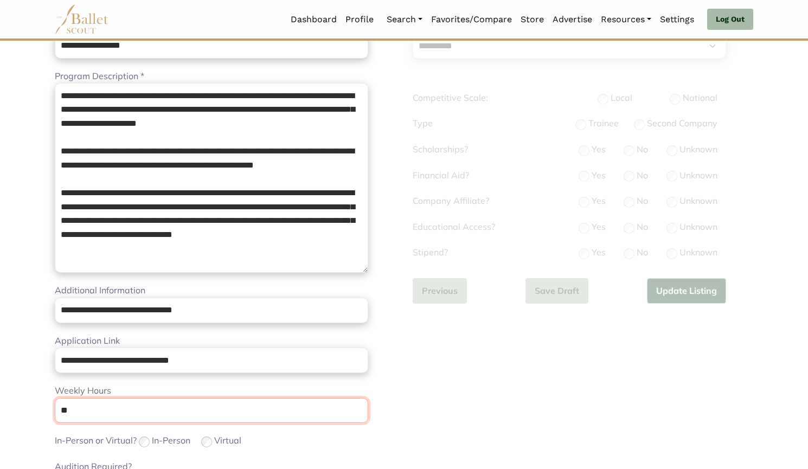
click at [104, 414] on input "**" at bounding box center [211, 410] width 313 height 25
type input "*"
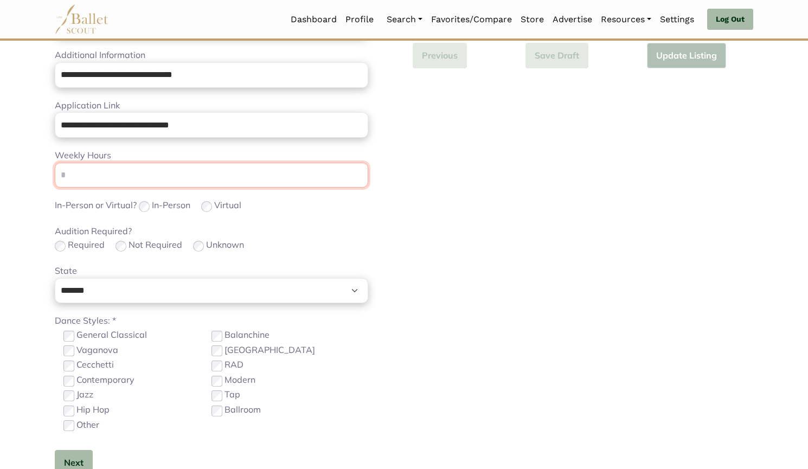
scroll to position [408, 0]
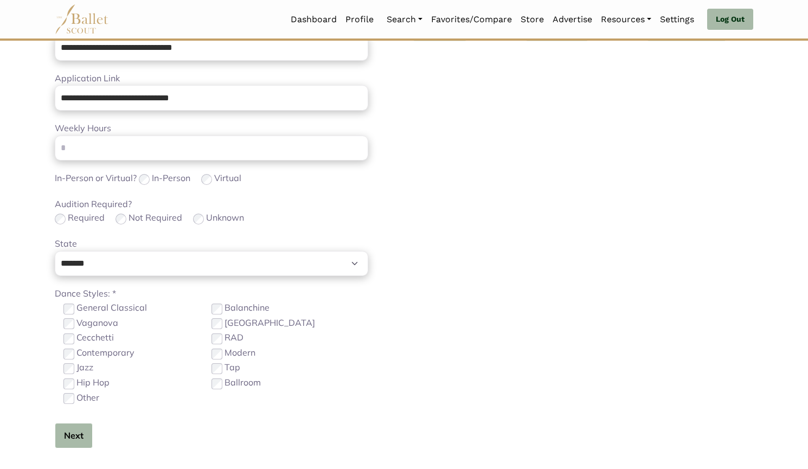
click at [72, 432] on button "Next" at bounding box center [74, 435] width 38 height 25
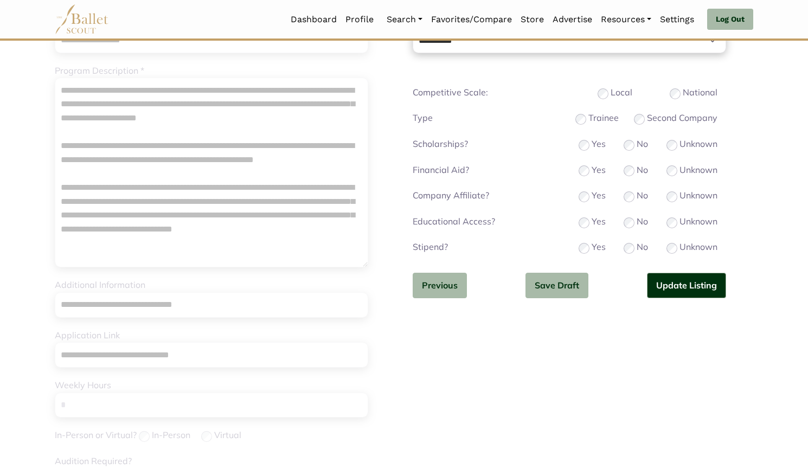
scroll to position [150, 0]
click at [447, 281] on button "Previous" at bounding box center [440, 286] width 54 height 25
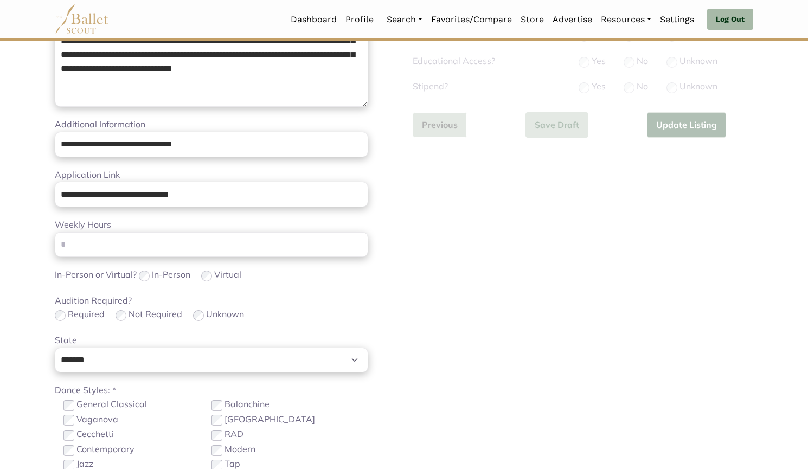
scroll to position [312, 0]
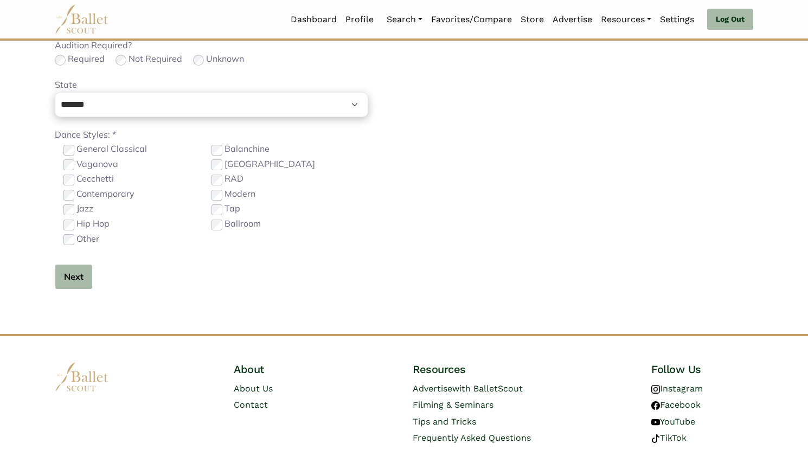
click at [68, 279] on button "Next" at bounding box center [74, 276] width 38 height 25
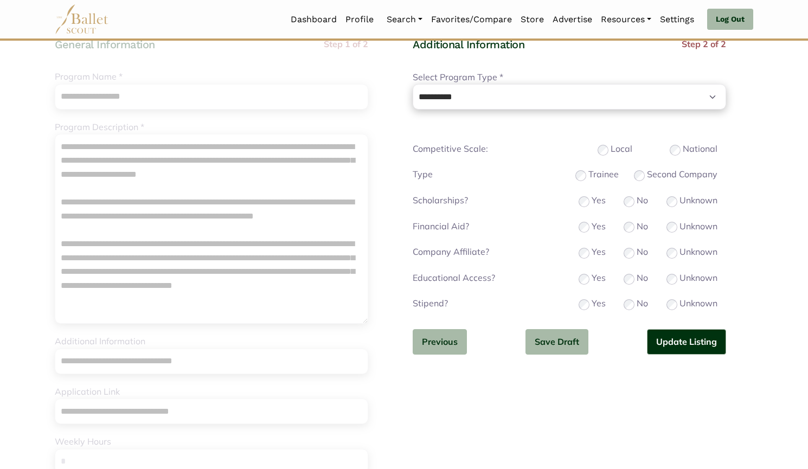
scroll to position [94, 0]
